Goal: Task Accomplishment & Management: Complete application form

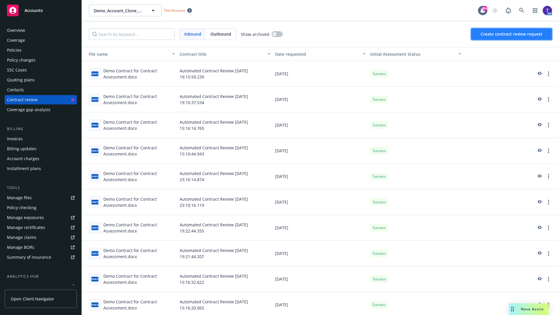
click at [512, 34] on span "Create contract review request" at bounding box center [512, 34] width 62 height 6
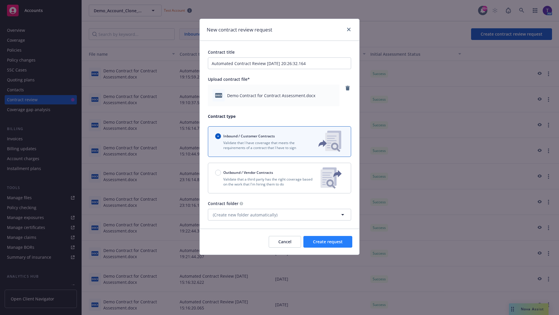
type input "Automated Contract Review [DATE] 20:26:32.164"
click at [328, 241] on span "Create request" at bounding box center [328, 242] width 30 height 6
